Goal: Information Seeking & Learning: Find specific page/section

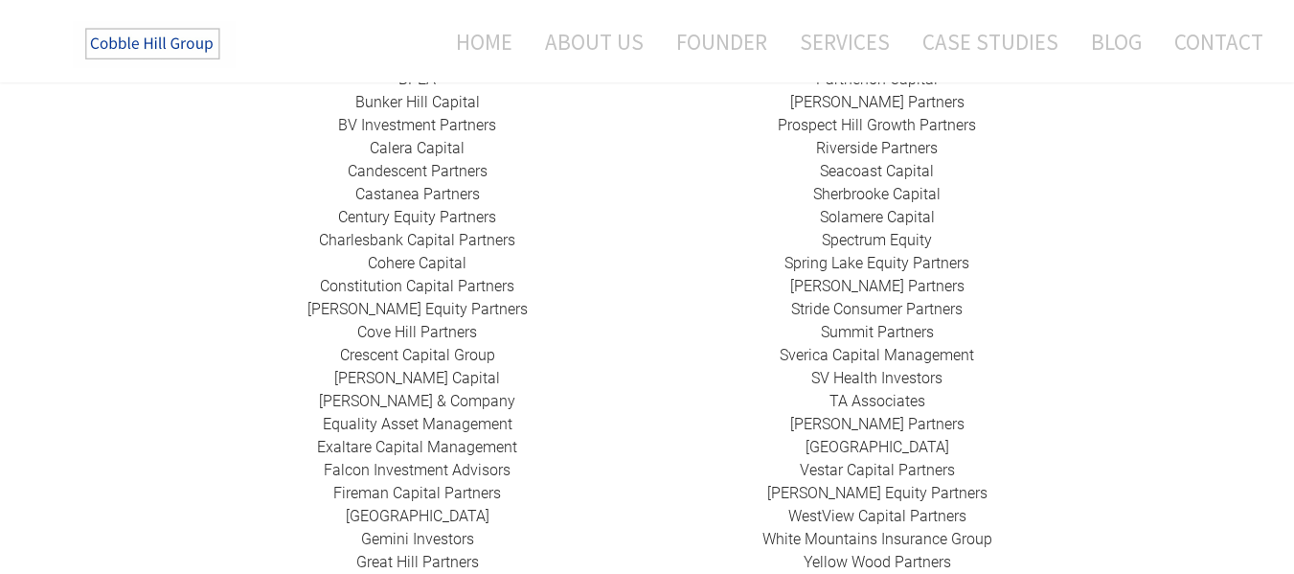
scroll to position [807, 0]
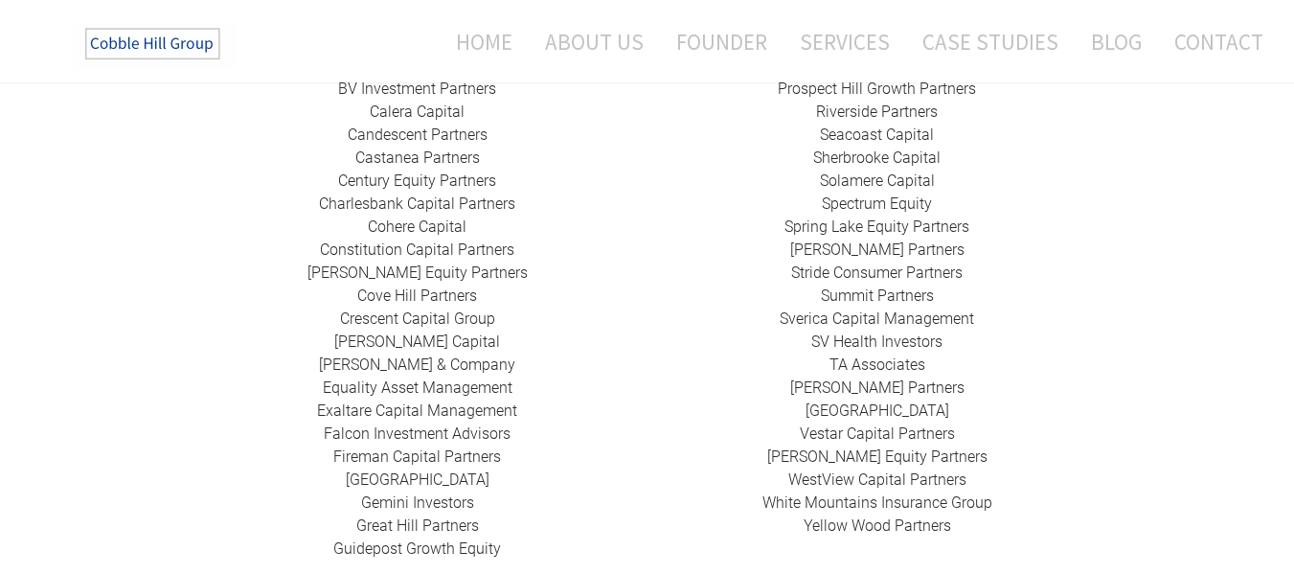
click at [801, 309] on link "Sverica Capital Management" at bounding box center [877, 318] width 194 height 18
click at [879, 332] on link "SV Health Investors" at bounding box center [876, 341] width 131 height 18
click at [855, 355] on link "​ TA Associates" at bounding box center [878, 364] width 96 height 18
click at [873, 378] on link "[PERSON_NAME] Partners" at bounding box center [877, 387] width 174 height 18
click at [877, 401] on link "​[GEOGRAPHIC_DATA]" at bounding box center [878, 410] width 144 height 18
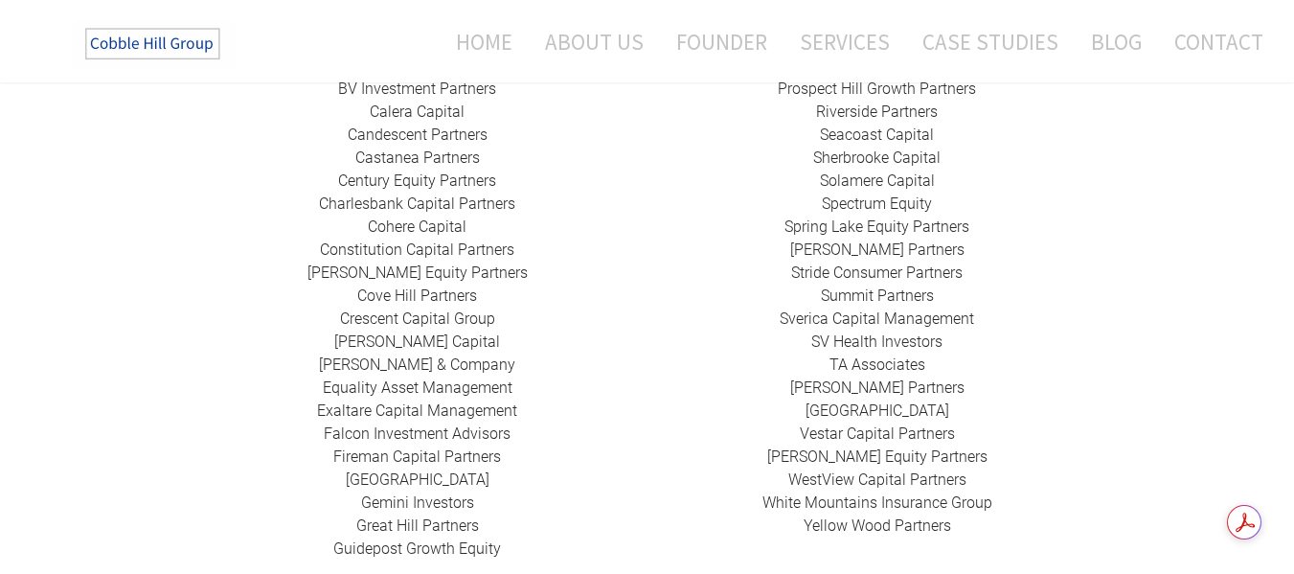
click at [841, 424] on link "​Vestar Capital Partners" at bounding box center [877, 433] width 155 height 18
click at [861, 447] on link "[PERSON_NAME] Equity Partners" at bounding box center [877, 456] width 220 height 18
click at [811, 470] on link "​WestView Capital Partners" at bounding box center [877, 479] width 178 height 18
click at [805, 493] on link "White Mountains Insurance Group" at bounding box center [878, 502] width 230 height 18
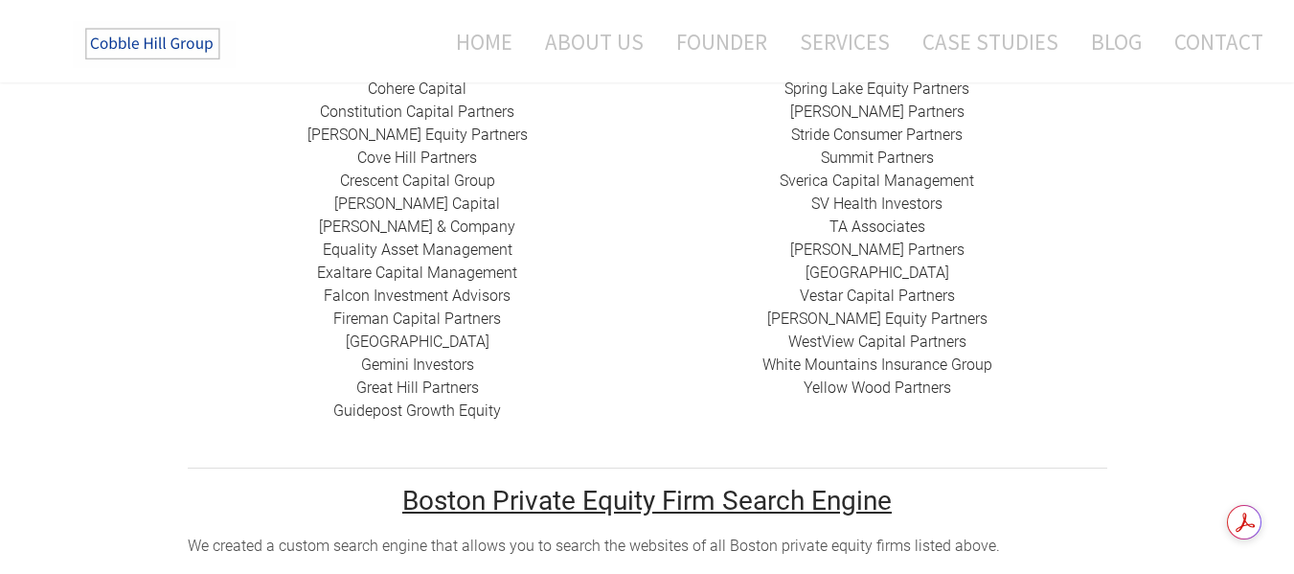
scroll to position [946, 0]
click at [442, 400] on link "Guidepost Growth Equity" at bounding box center [417, 409] width 168 height 18
click at [422, 377] on link "Great Hill Partners ​" at bounding box center [417, 386] width 123 height 18
click at [454, 354] on link "Gemini Investors" at bounding box center [417, 363] width 113 height 18
click at [423, 331] on link "​[GEOGRAPHIC_DATA]" at bounding box center [418, 340] width 144 height 18
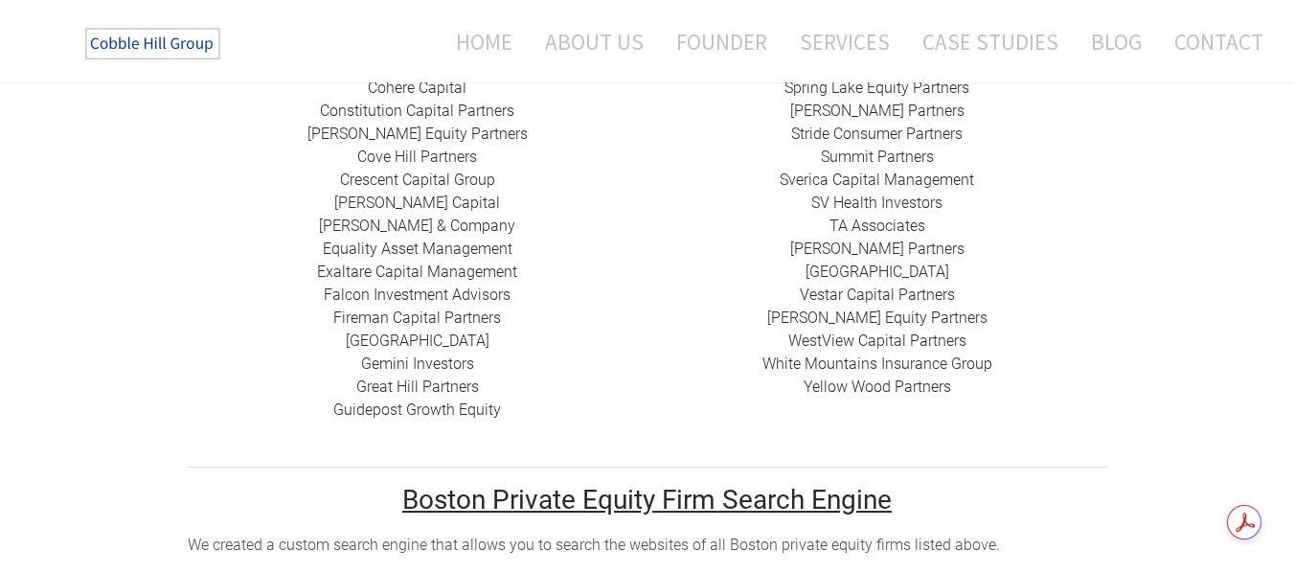
click at [431, 308] on link "Fireman Capital Partners" at bounding box center [417, 317] width 168 height 18
click at [385, 285] on link "​Falcon Investment Advisors" at bounding box center [417, 294] width 187 height 18
click at [409, 217] on link "[PERSON_NAME] & Company" at bounding box center [417, 226] width 196 height 18
click at [424, 262] on link "​Exaltare Capital Management" at bounding box center [417, 271] width 200 height 18
click at [417, 194] on link "[PERSON_NAME] Capital" at bounding box center [417, 203] width 166 height 18
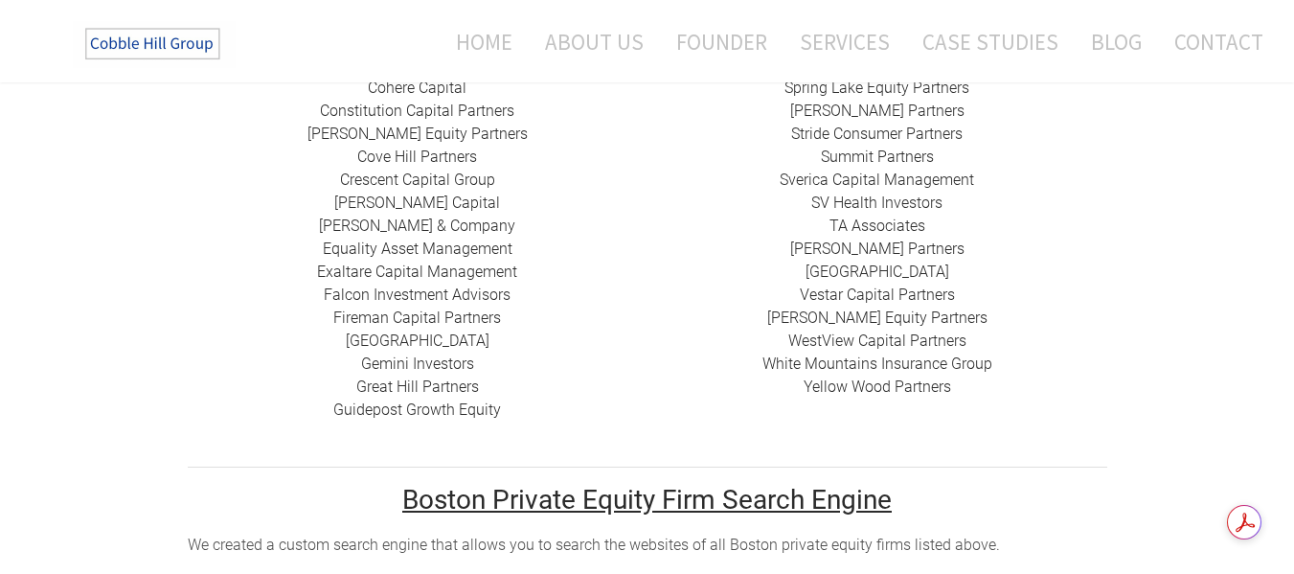
click at [445, 171] on link "​Crescent Capital Group" at bounding box center [417, 180] width 155 height 18
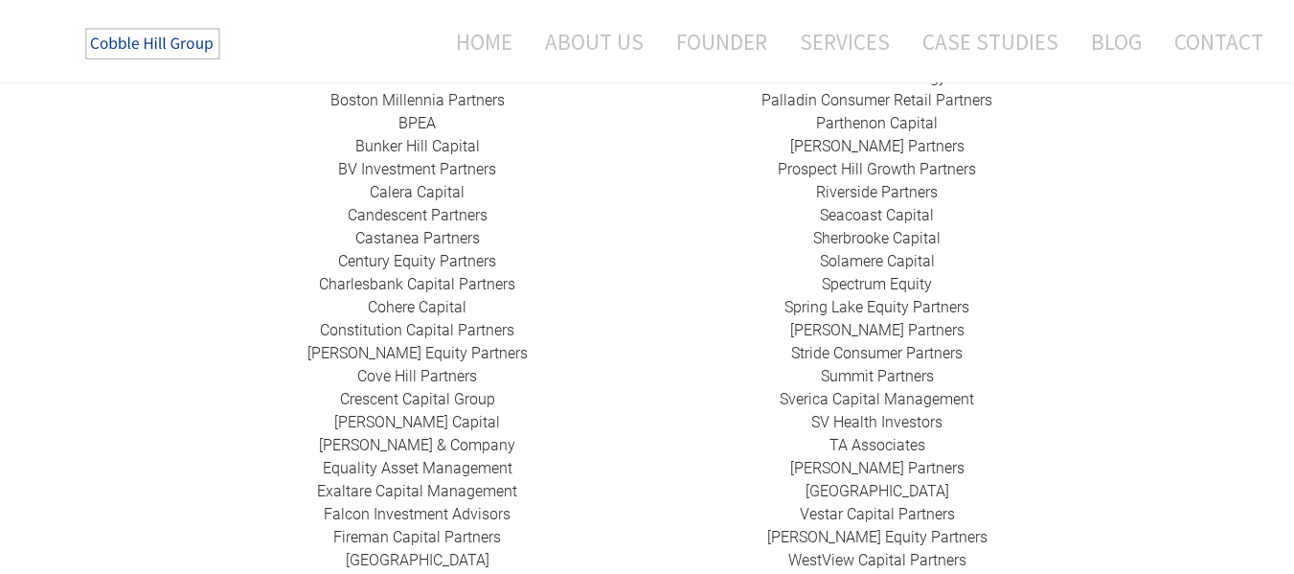
scroll to position [732, 0]
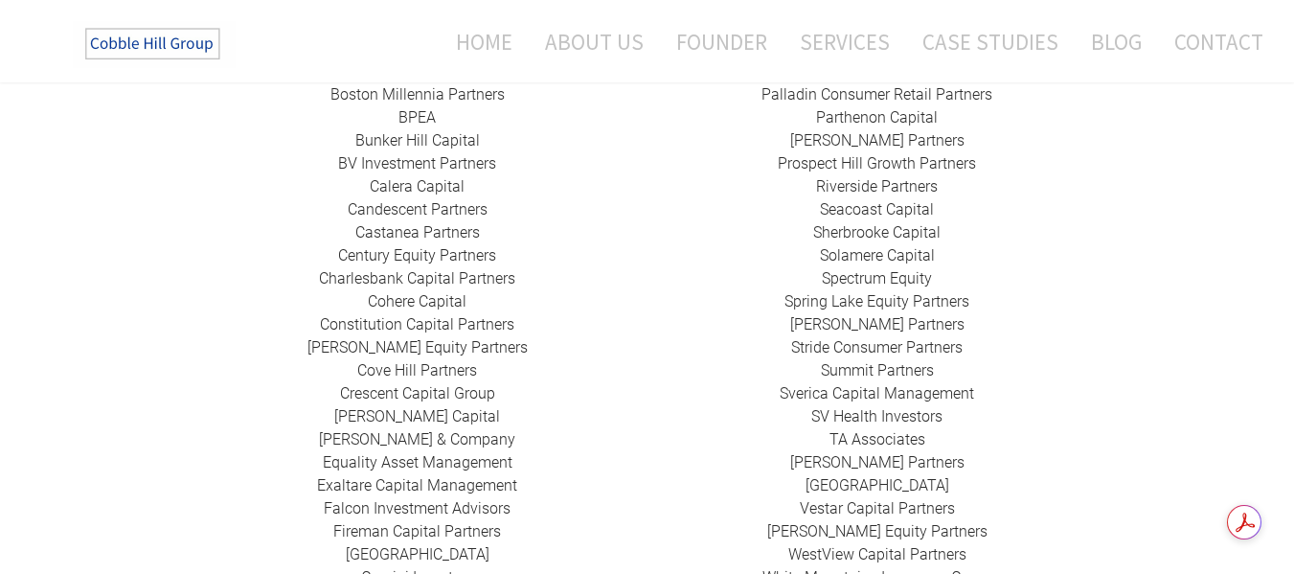
click at [395, 361] on link "Cove Hill Partners" at bounding box center [417, 370] width 120 height 18
